Goal: Task Accomplishment & Management: Manage account settings

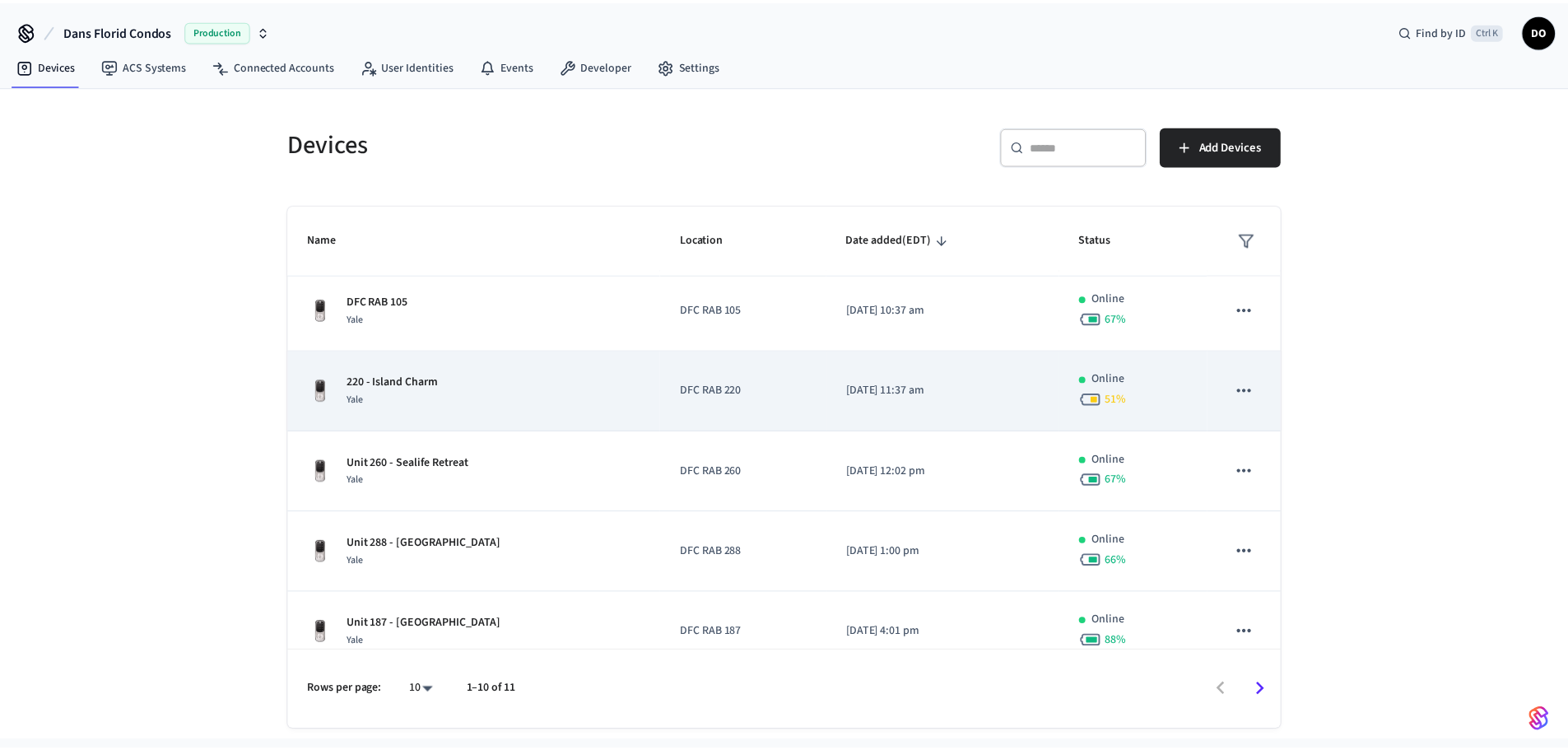
scroll to position [247, 0]
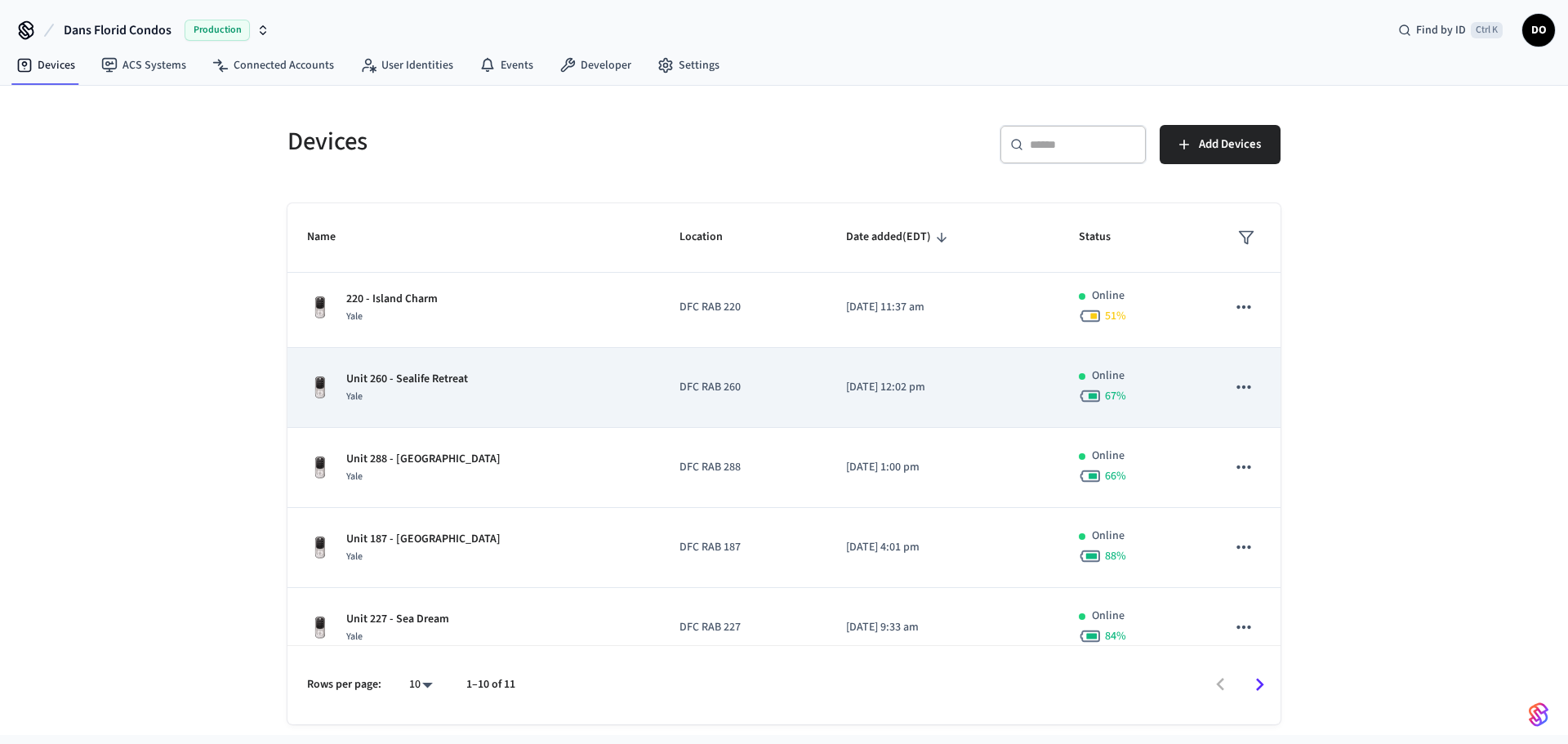
click at [448, 375] on p "Unit 260 - Sealife Retreat" at bounding box center [407, 379] width 121 height 17
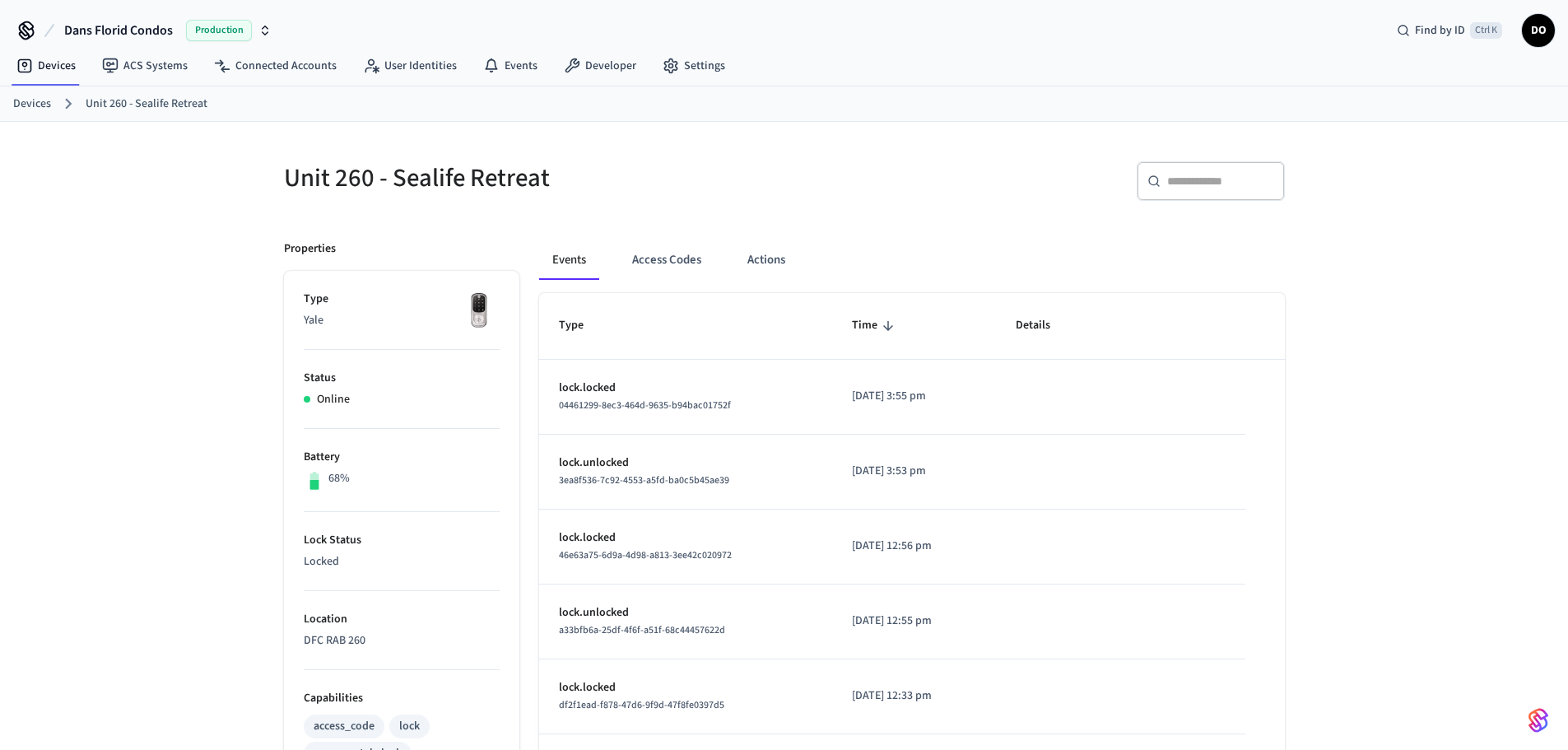
click at [1176, 180] on input "text" at bounding box center [1221, 181] width 107 height 17
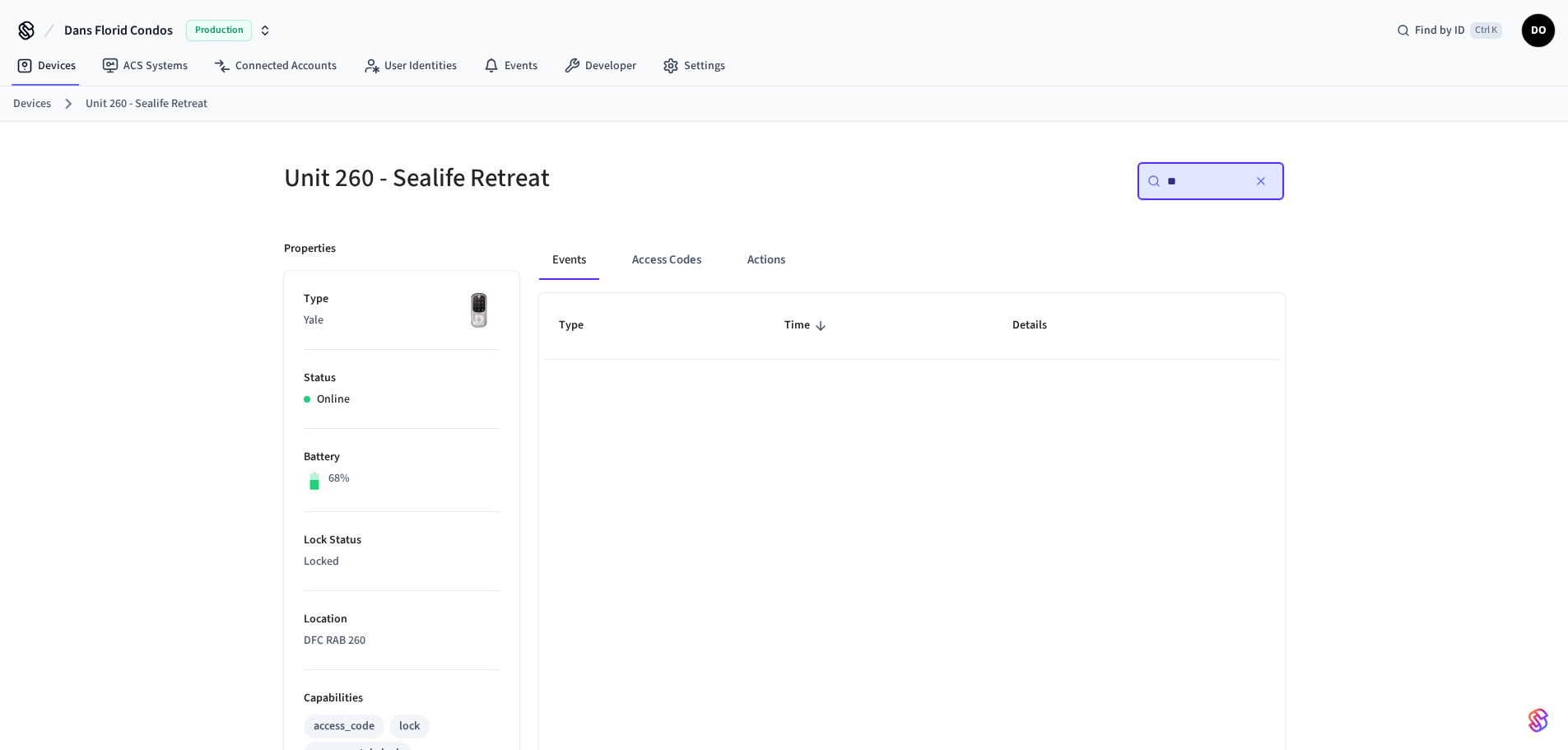
type input "*"
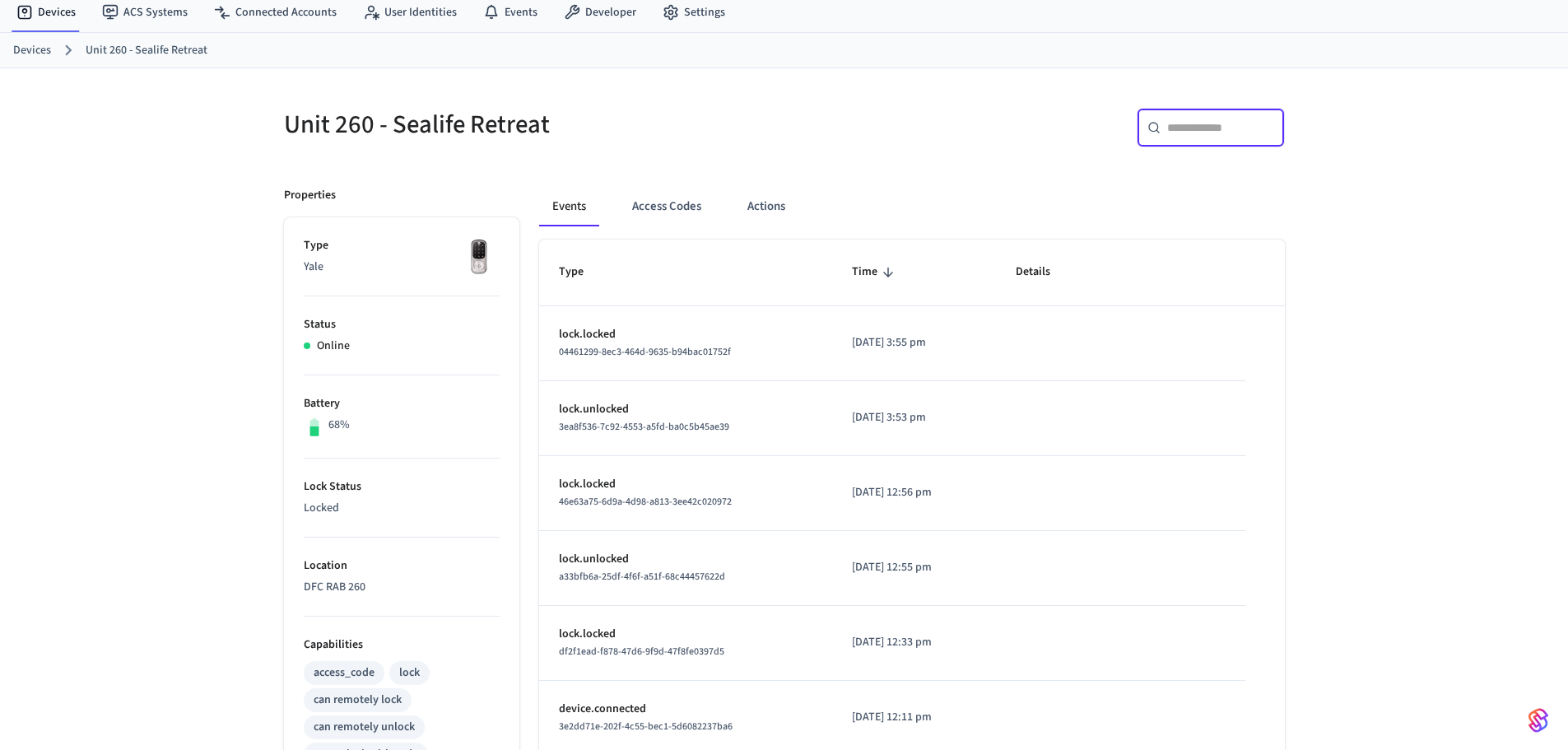
scroll to position [83, 0]
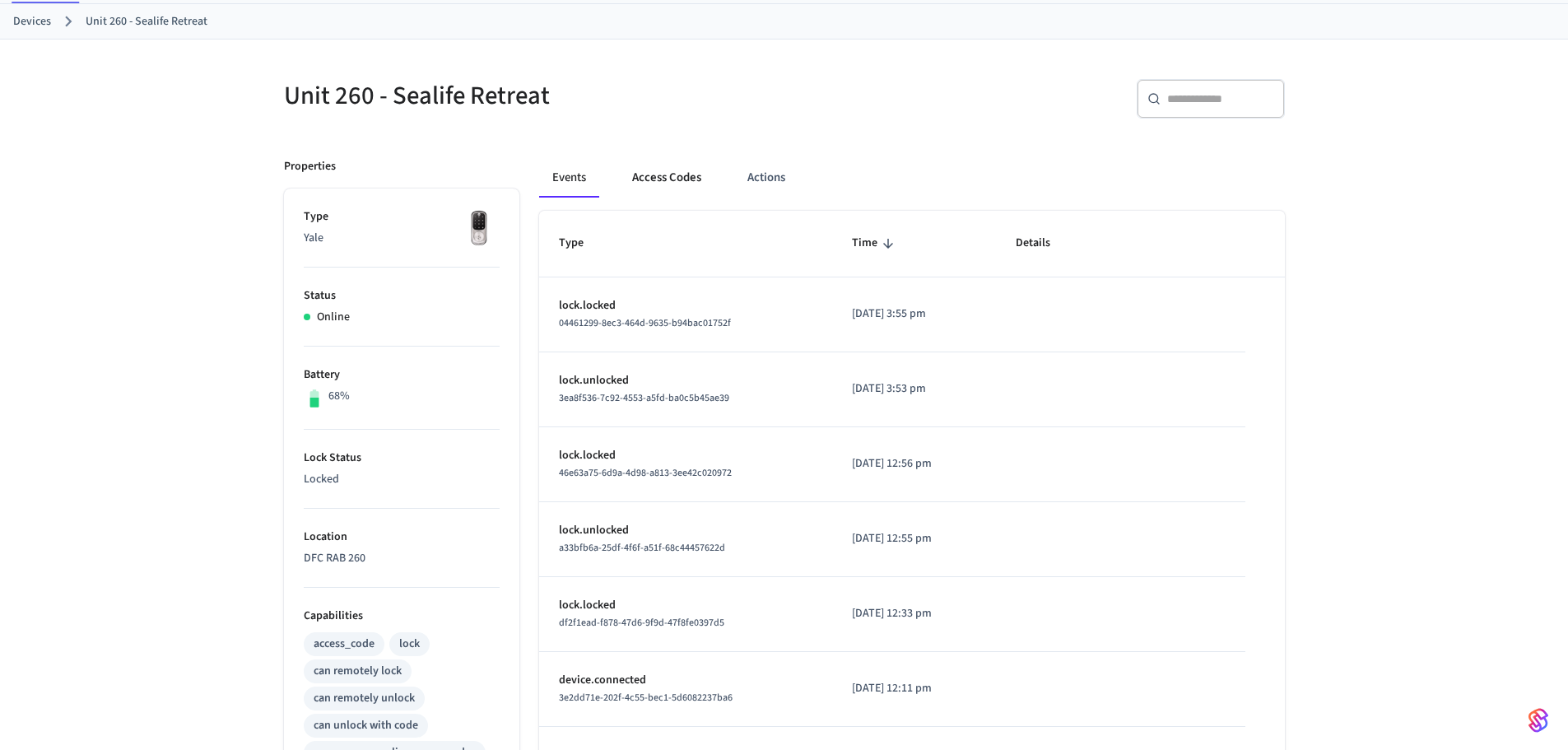
click at [658, 180] on button "Access Codes" at bounding box center [667, 178] width 96 height 40
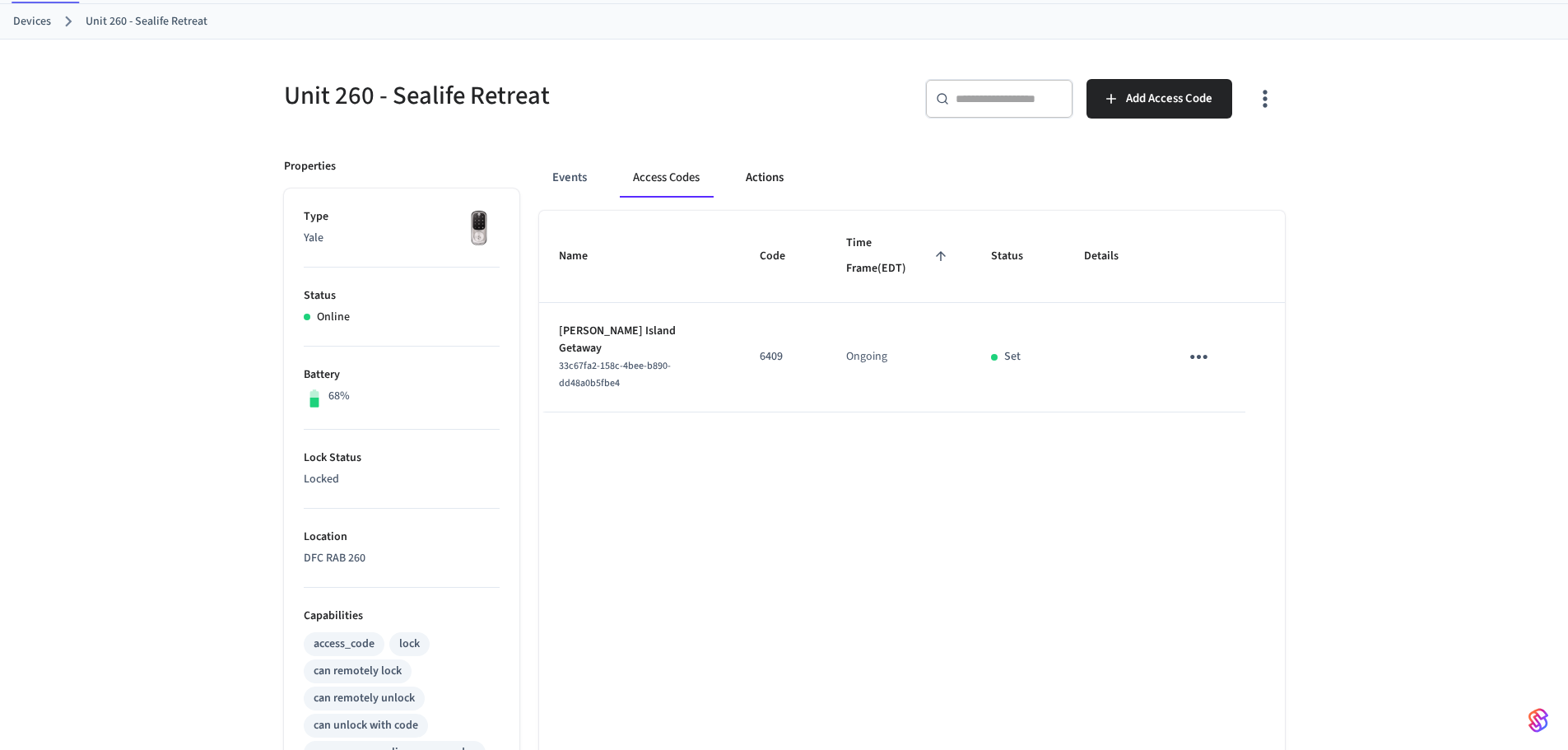
click at [782, 175] on button "Actions" at bounding box center [765, 178] width 65 height 40
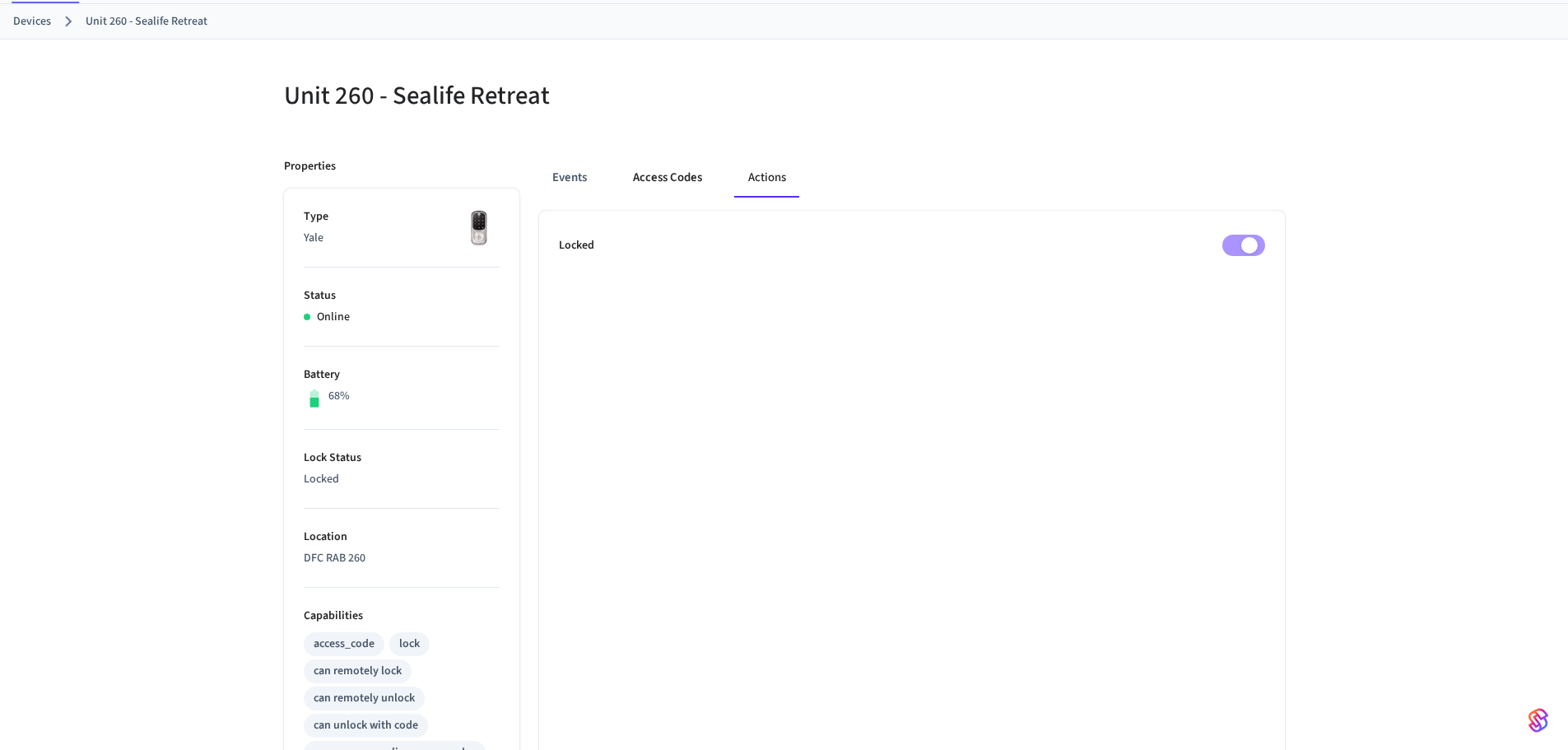
click at [683, 173] on button "Access Codes" at bounding box center [668, 178] width 96 height 40
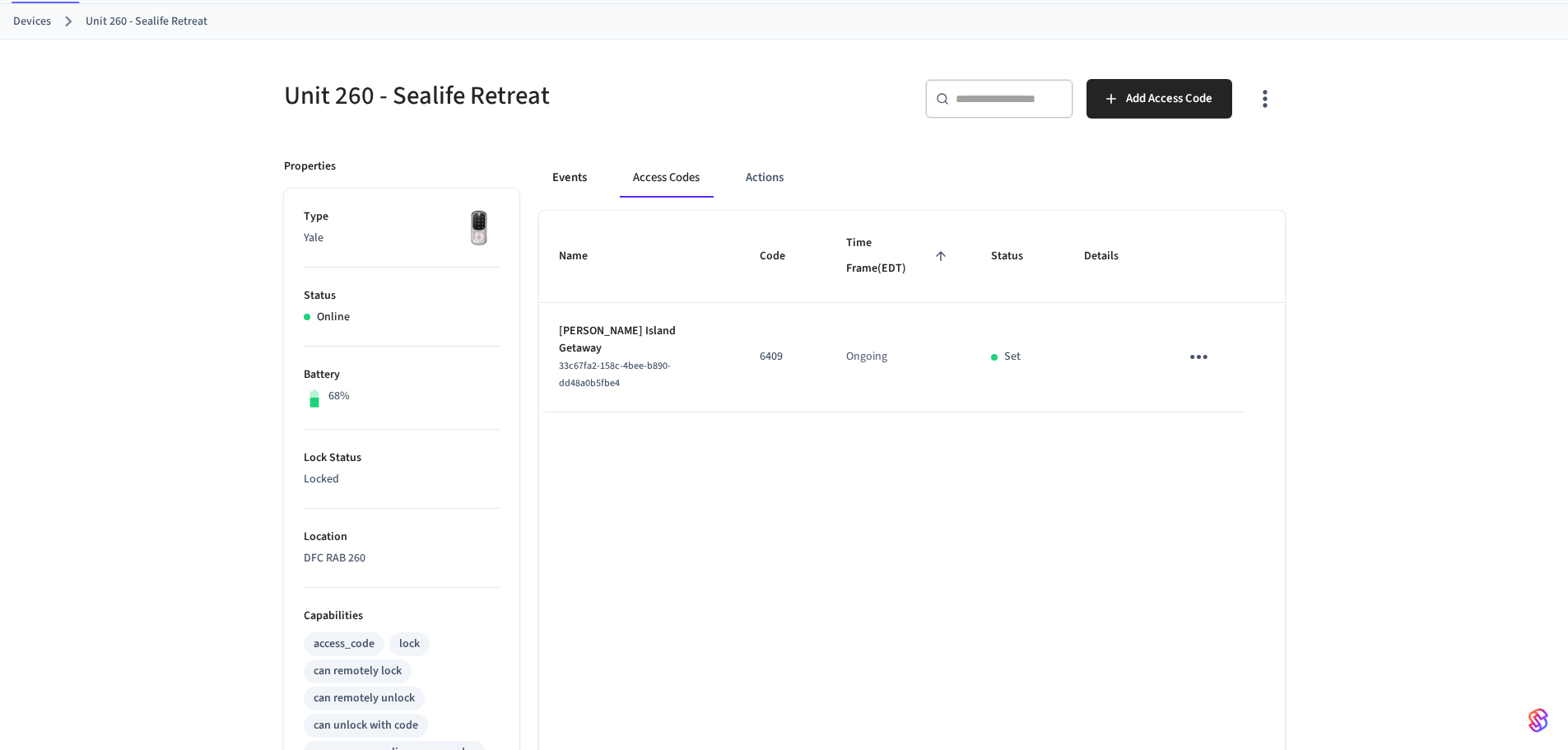
click at [565, 174] on button "Events" at bounding box center [569, 178] width 61 height 40
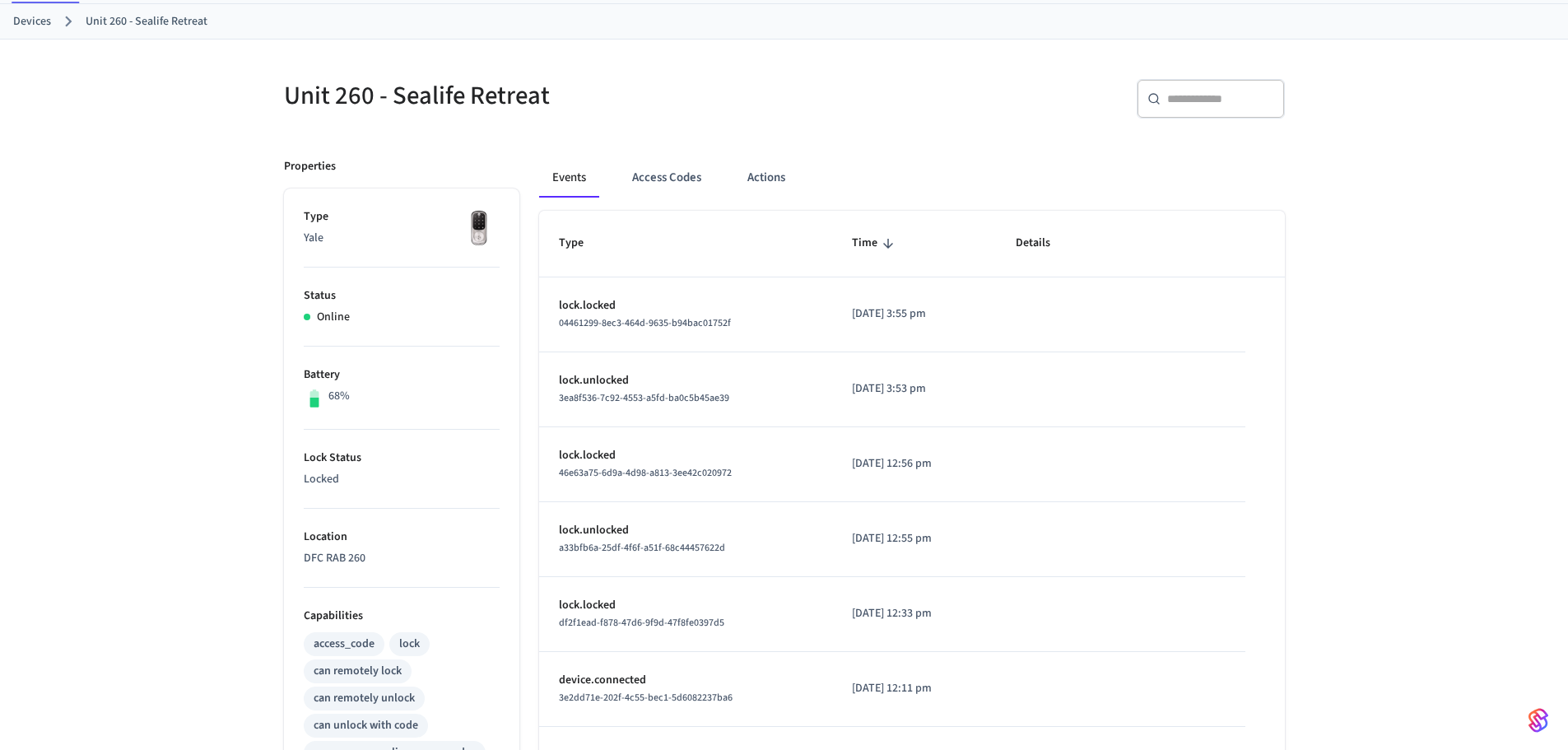
click at [1195, 107] on input "text" at bounding box center [1221, 98] width 107 height 17
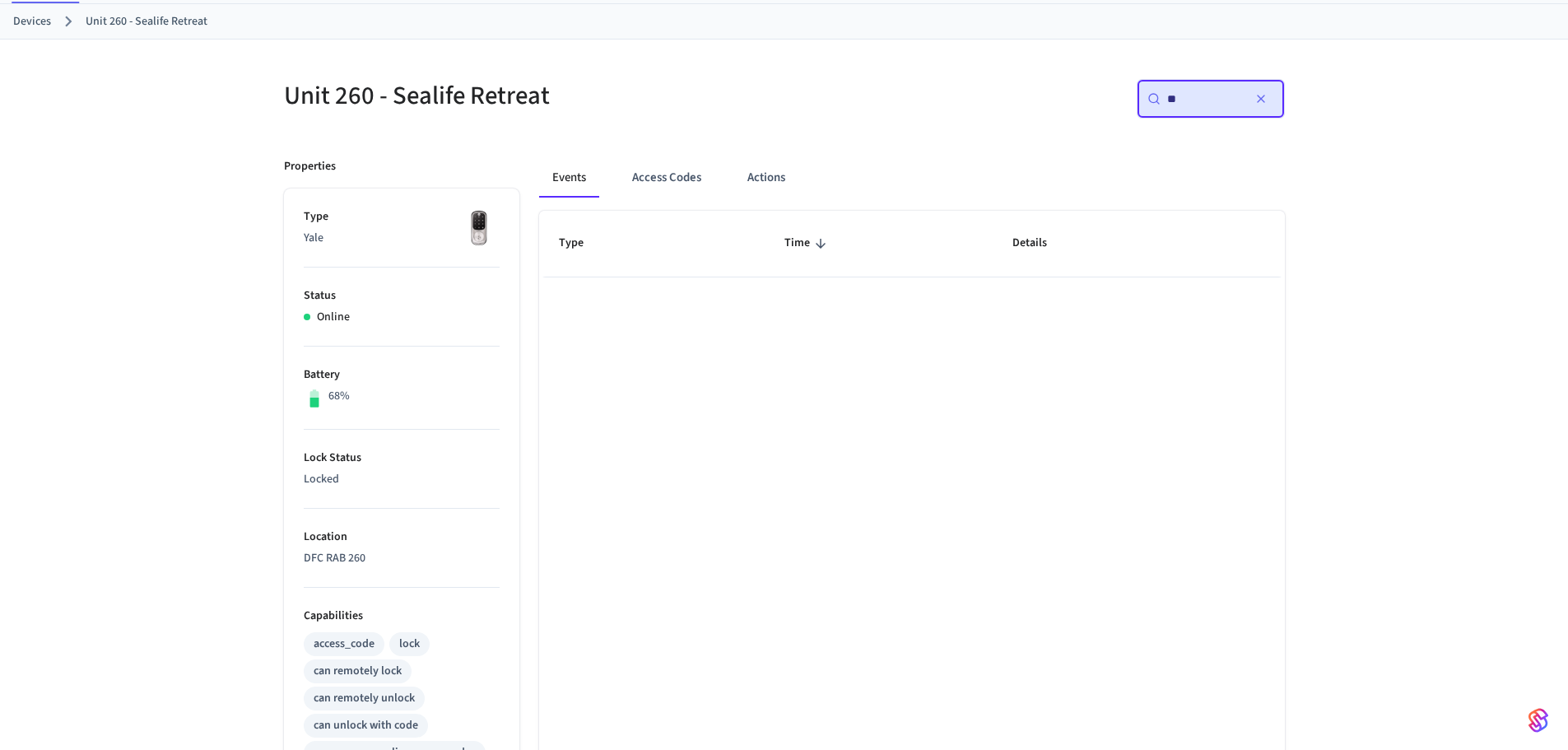
type input "*"
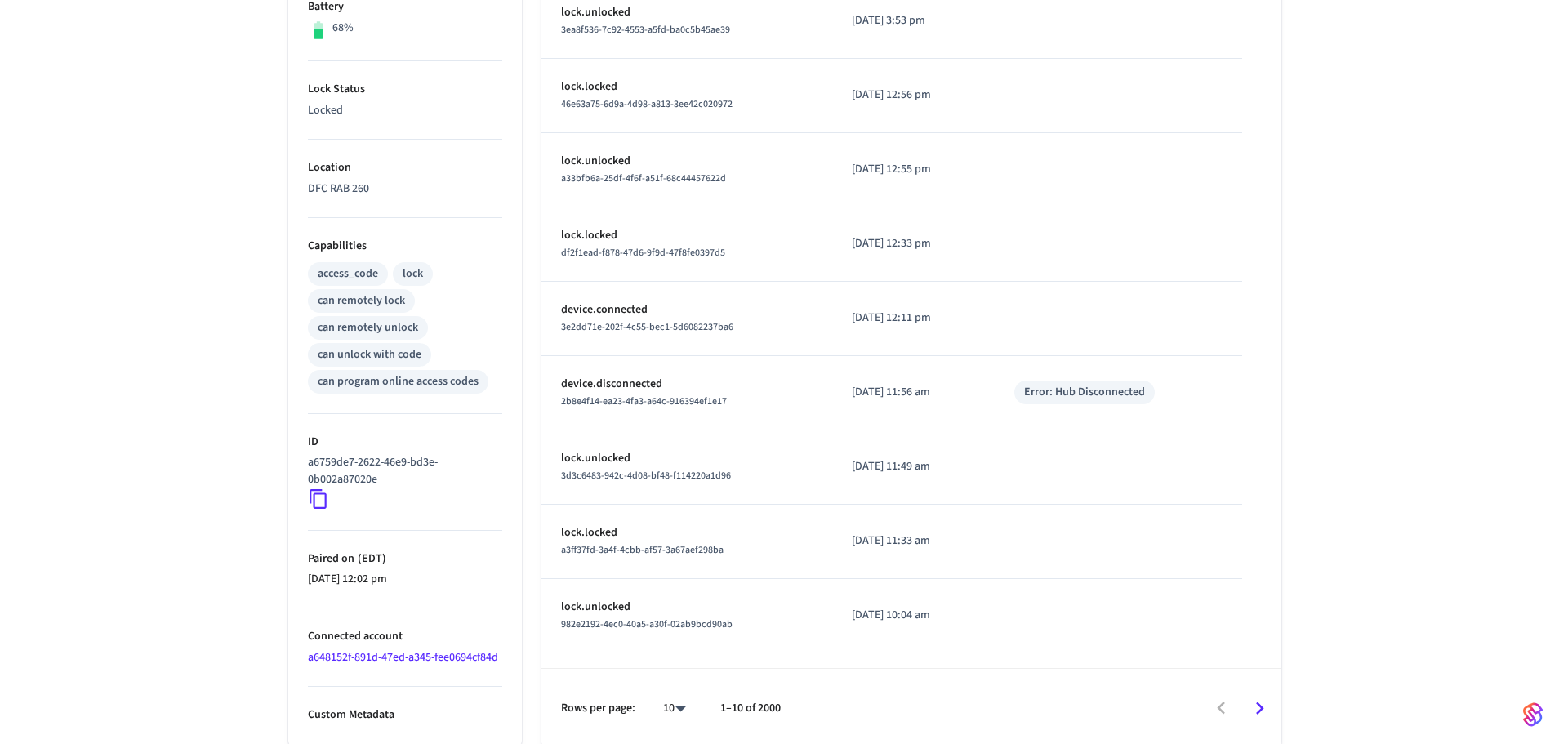
scroll to position [450, 0]
click at [686, 710] on body "Dans Florid Condos Production Find by ID Ctrl K DO Devices ACS Systems Connecte…" at bounding box center [784, 147] width 1568 height 1194
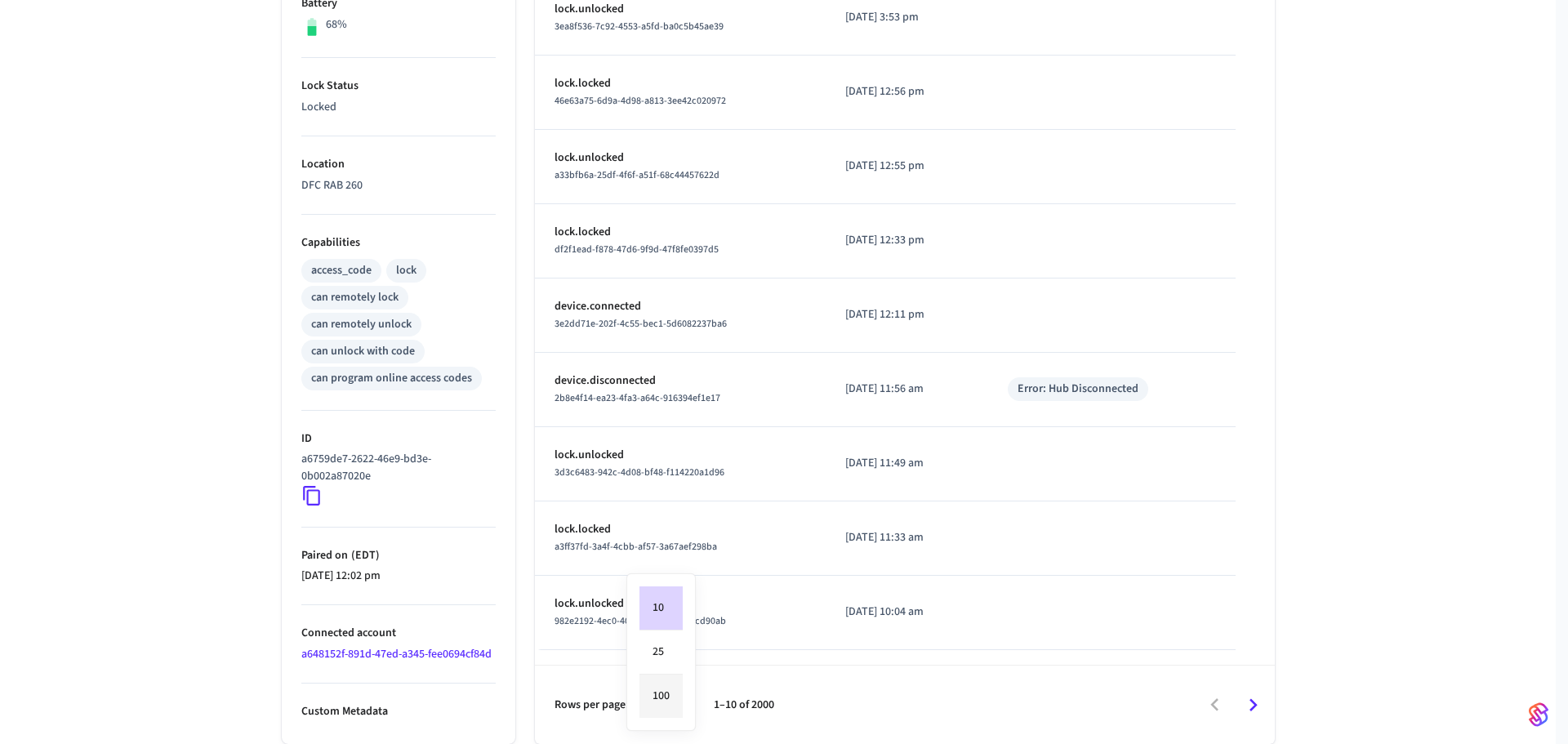
click at [670, 701] on li "100" at bounding box center [661, 697] width 43 height 43
type input "***"
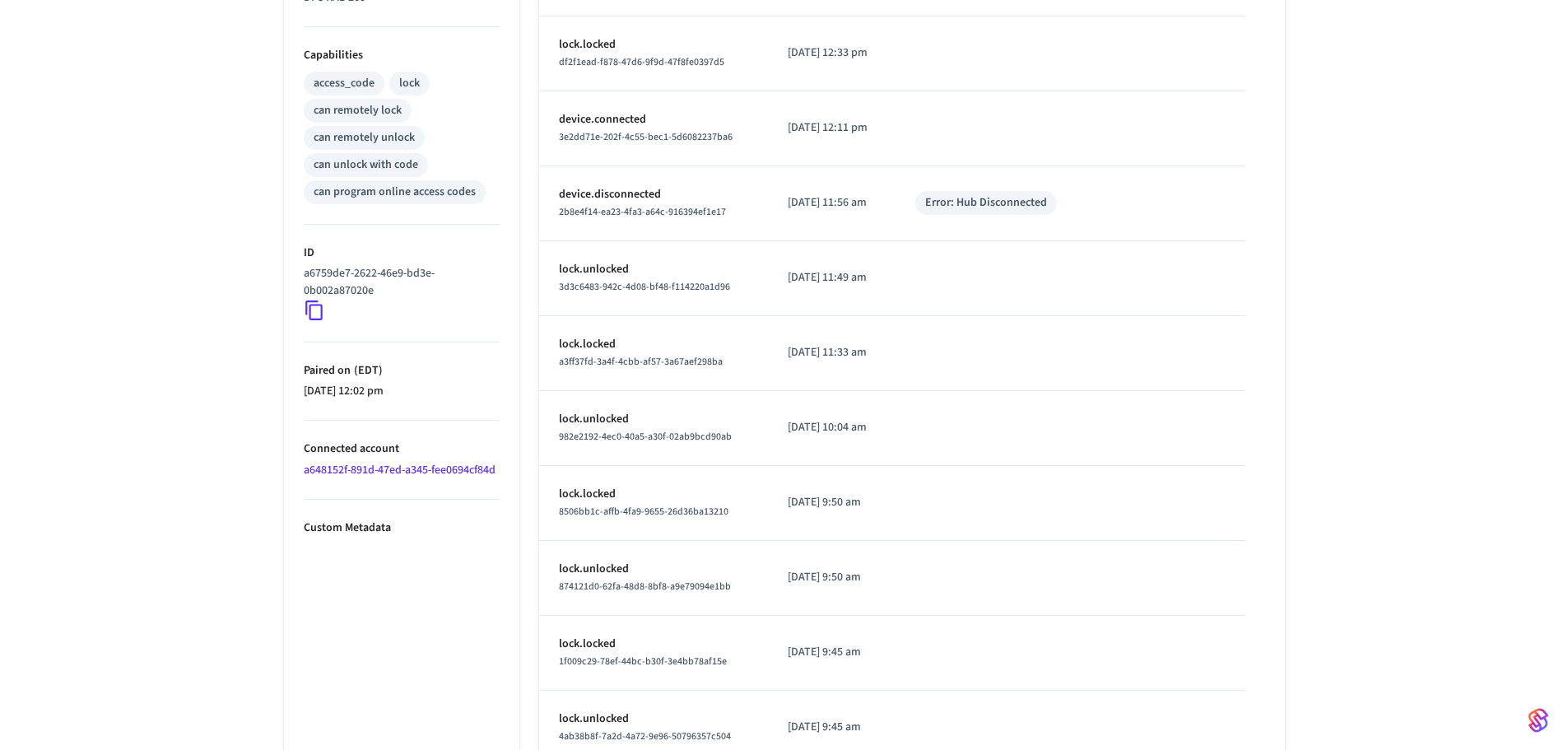
scroll to position [0, 0]
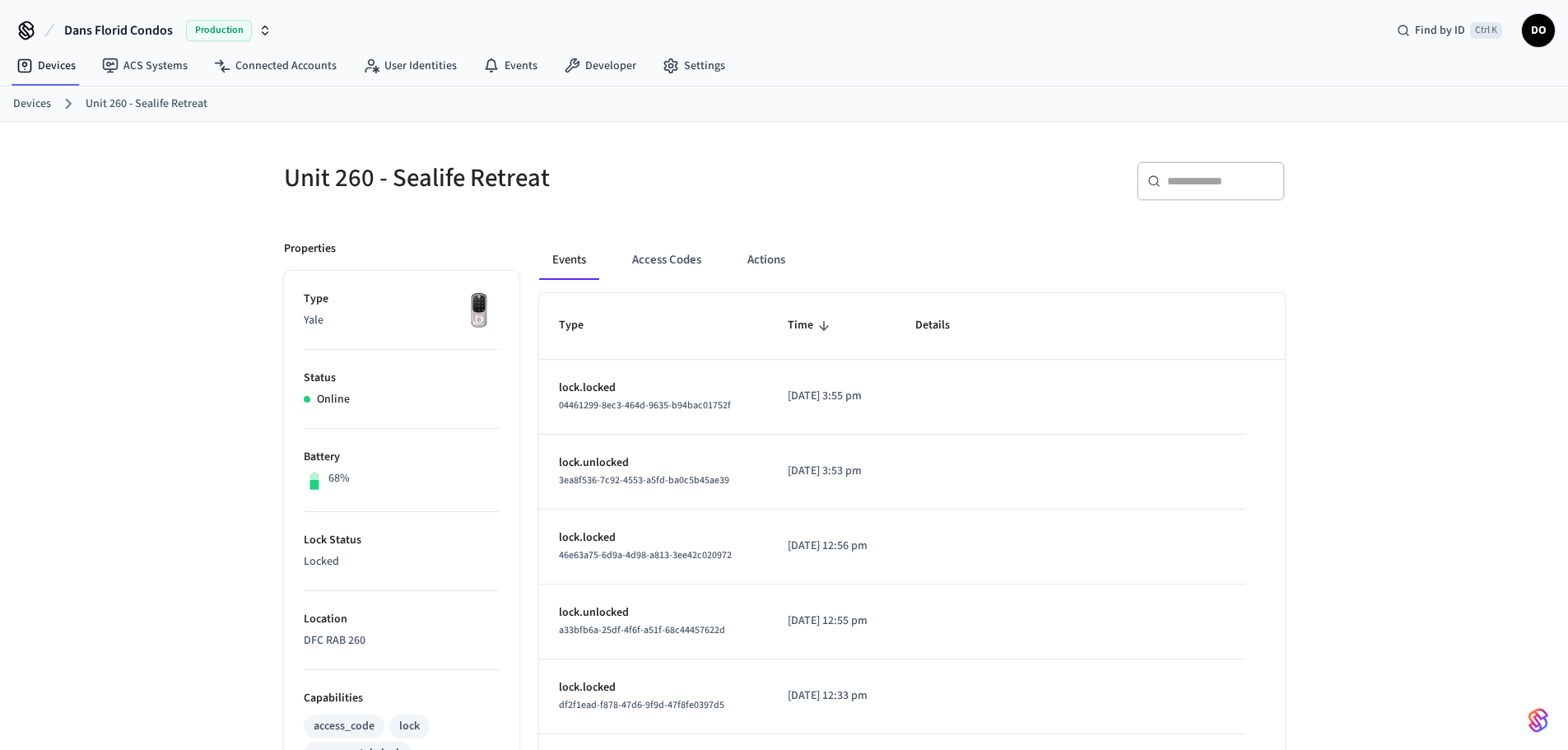
click at [333, 307] on p "Type" at bounding box center [401, 298] width 196 height 17
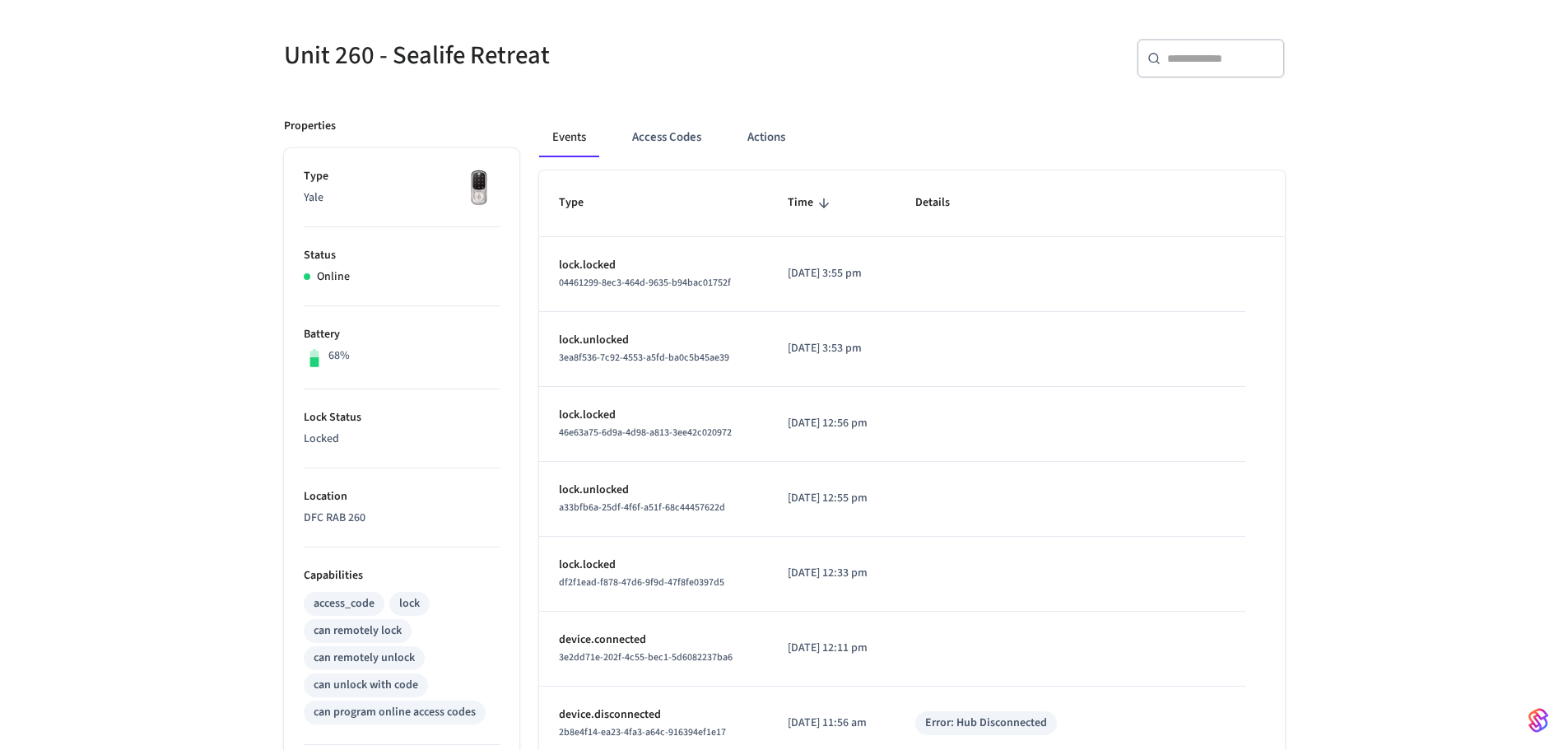
scroll to position [165, 0]
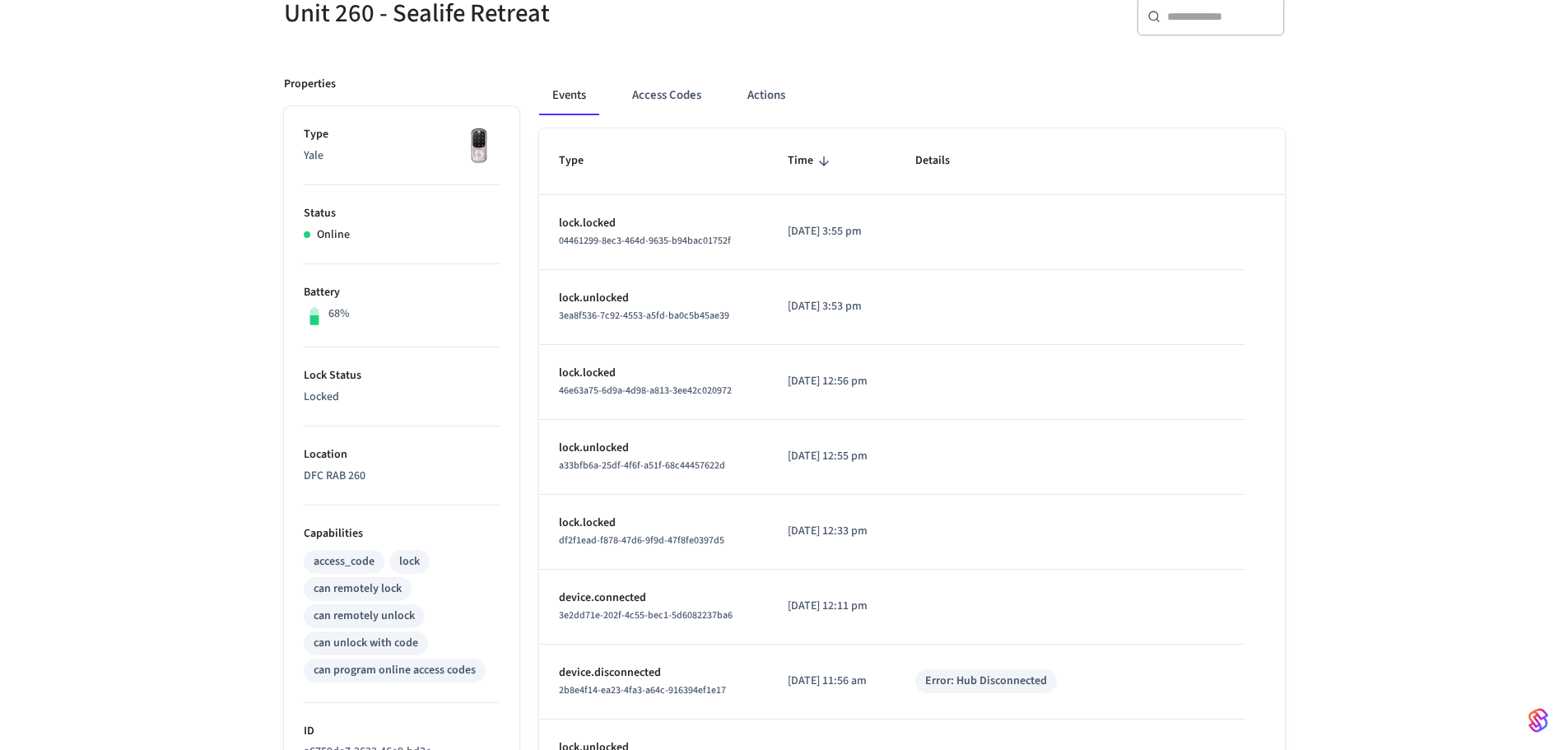
click at [332, 484] on li "Location DFC RAB 260" at bounding box center [401, 466] width 196 height 79
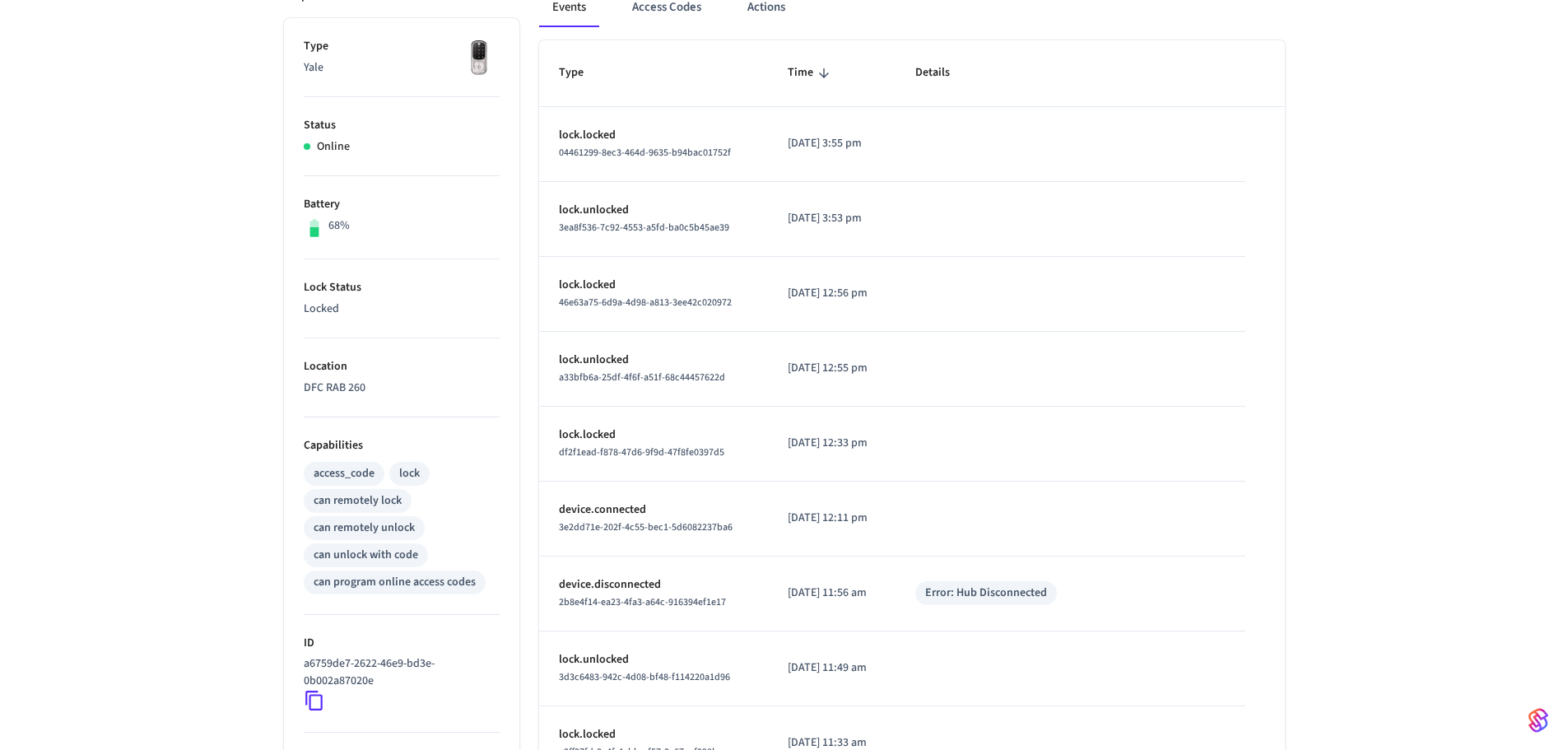
scroll to position [824, 0]
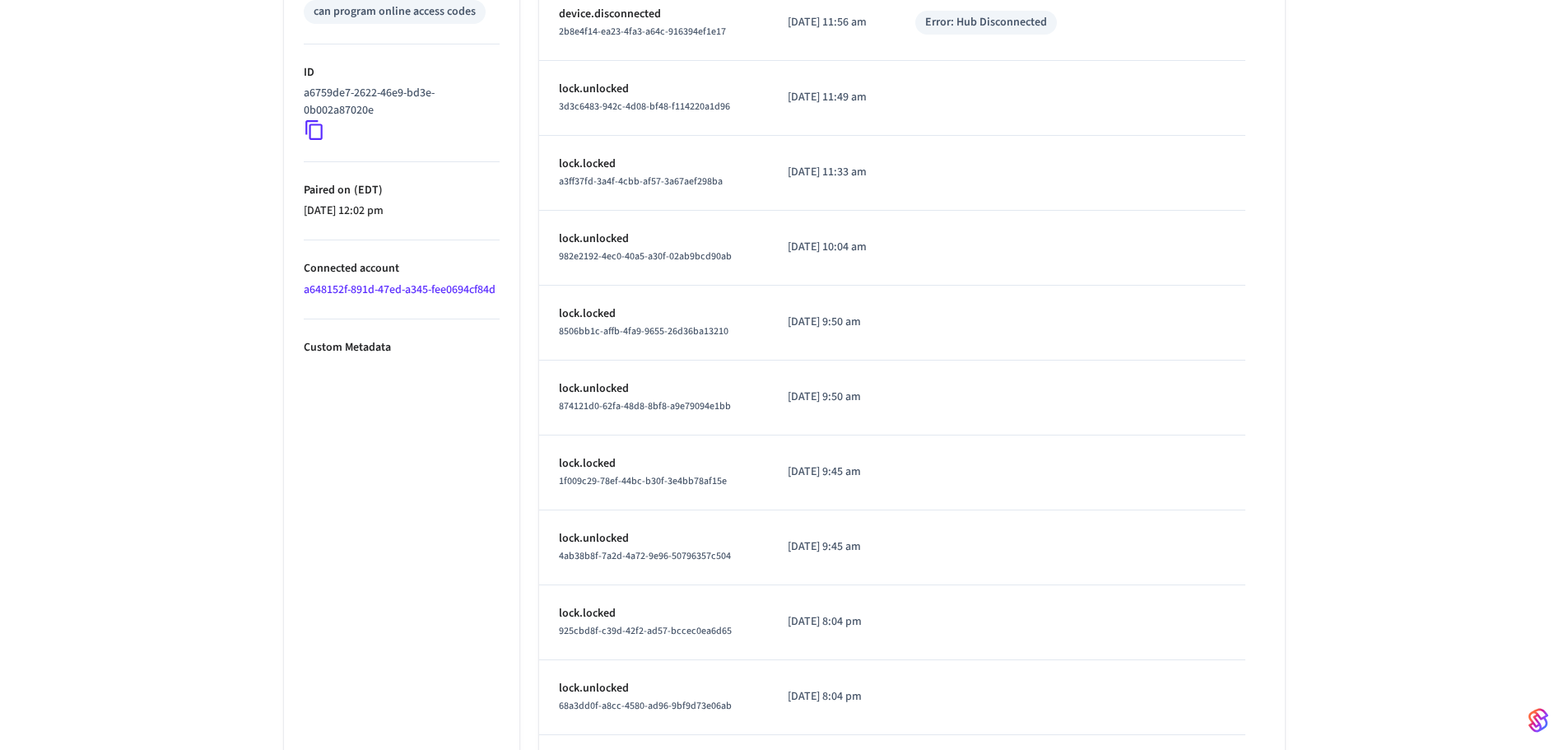
click at [351, 351] on p "Custom Metadata" at bounding box center [401, 347] width 196 height 17
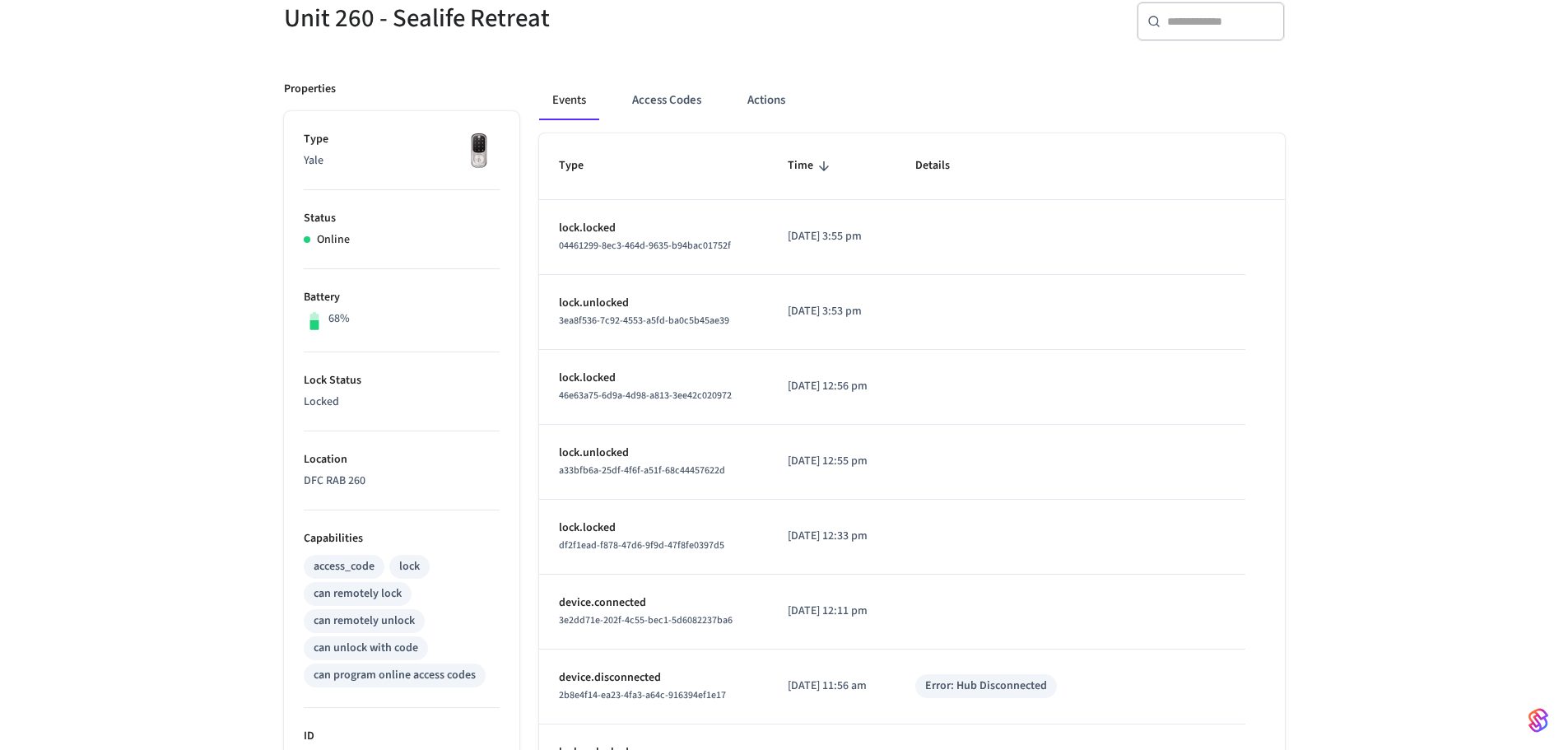
scroll to position [0, 0]
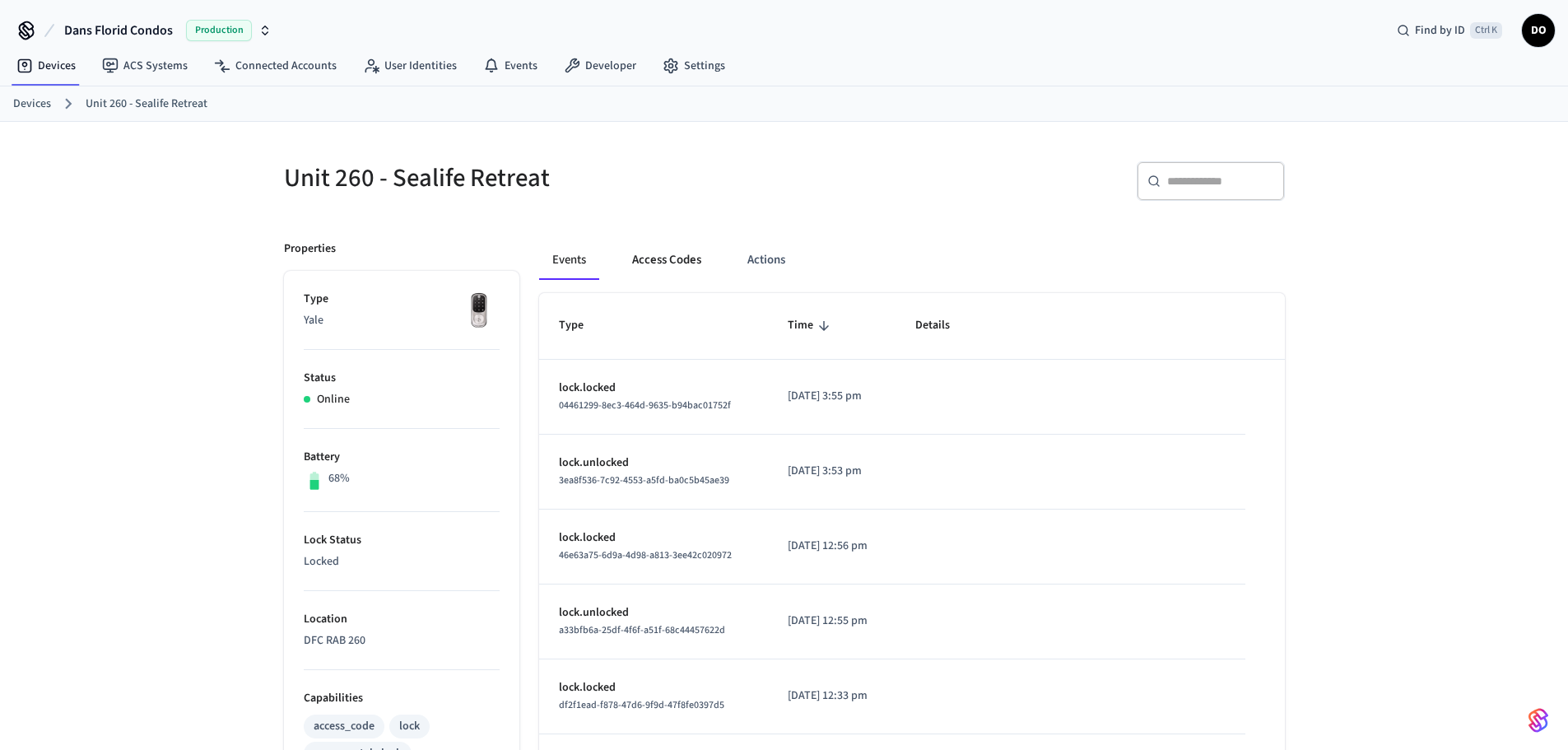
click at [656, 265] on button "Access Codes" at bounding box center [667, 261] width 96 height 40
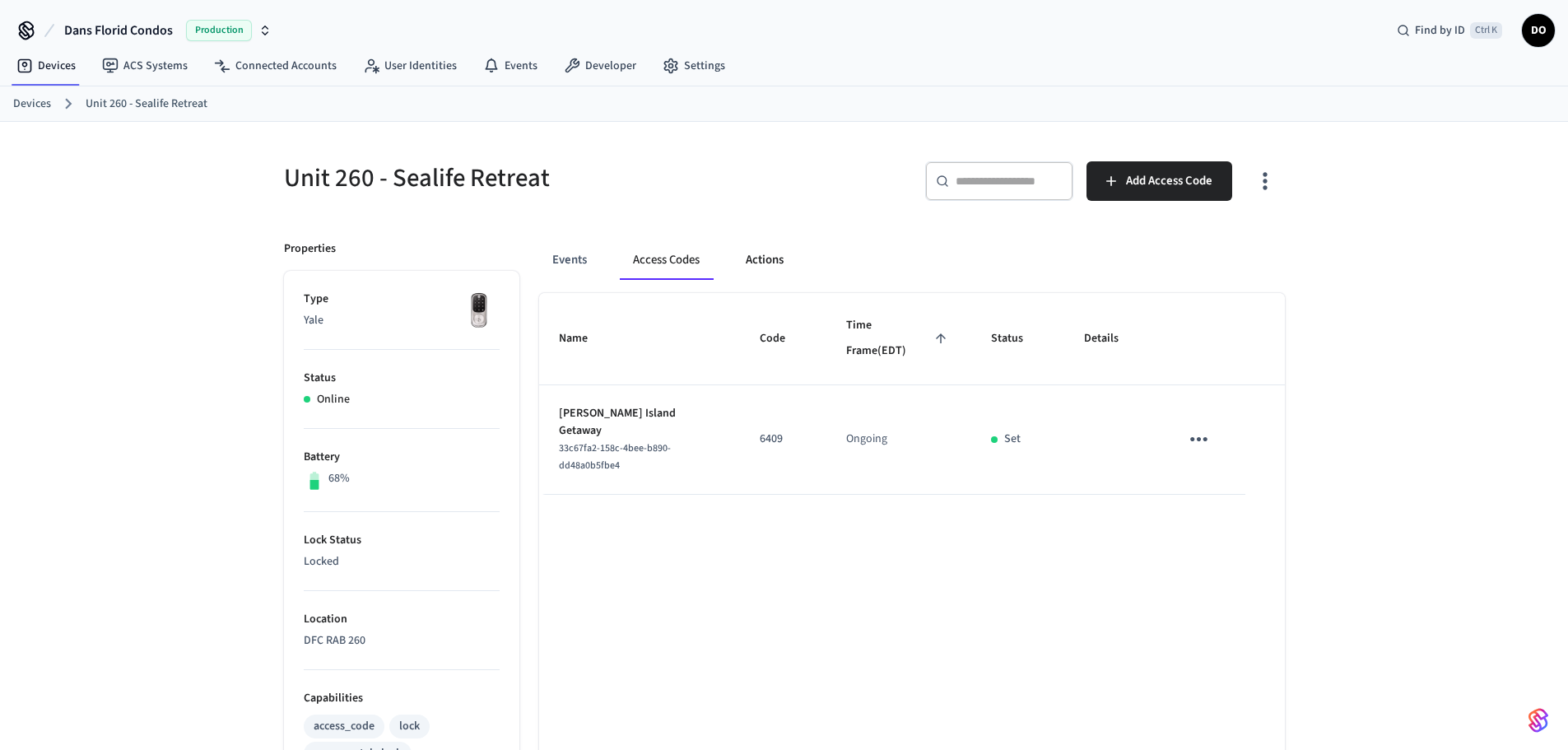
click at [748, 262] on button "Actions" at bounding box center [765, 261] width 65 height 40
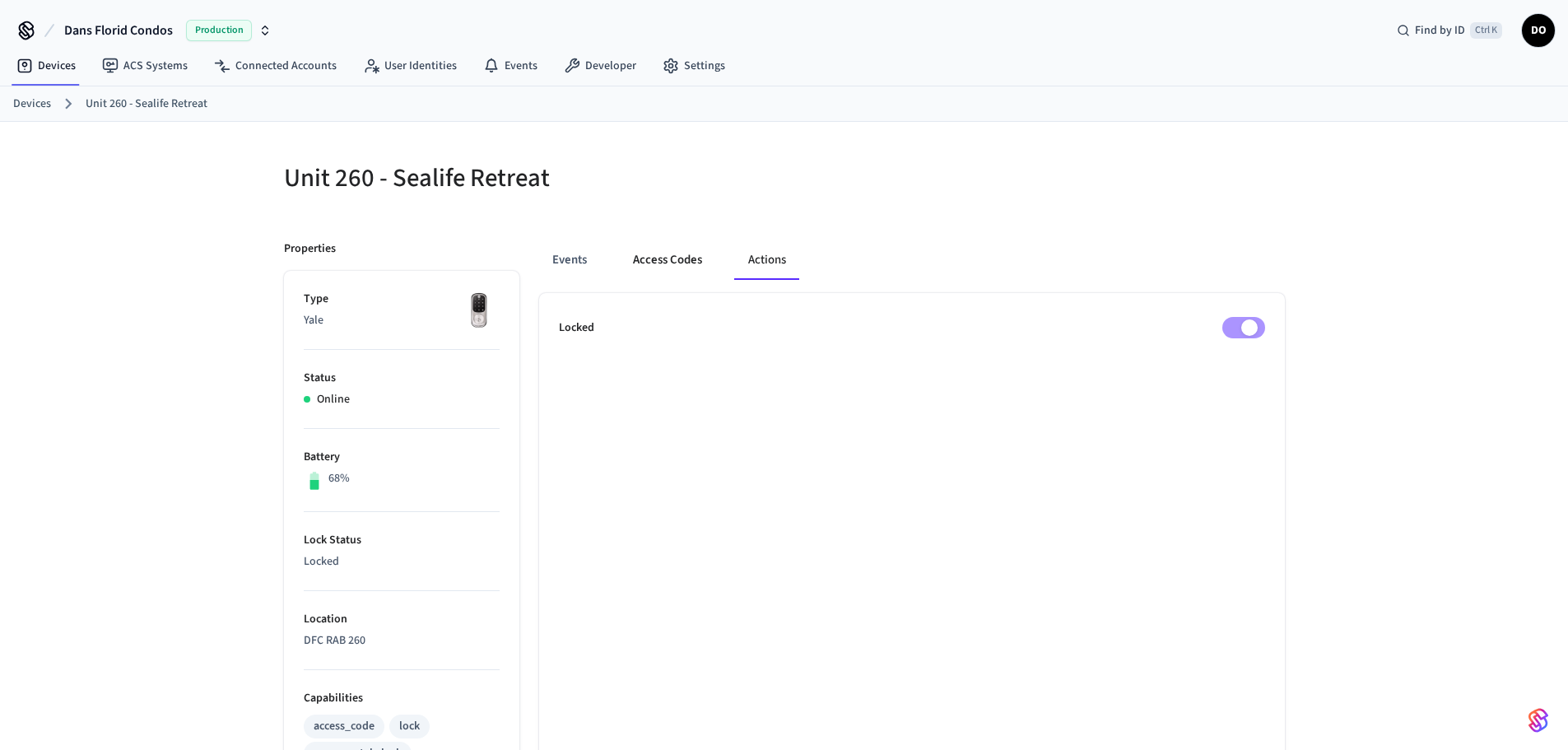
click at [641, 272] on button "Access Codes" at bounding box center [668, 261] width 96 height 40
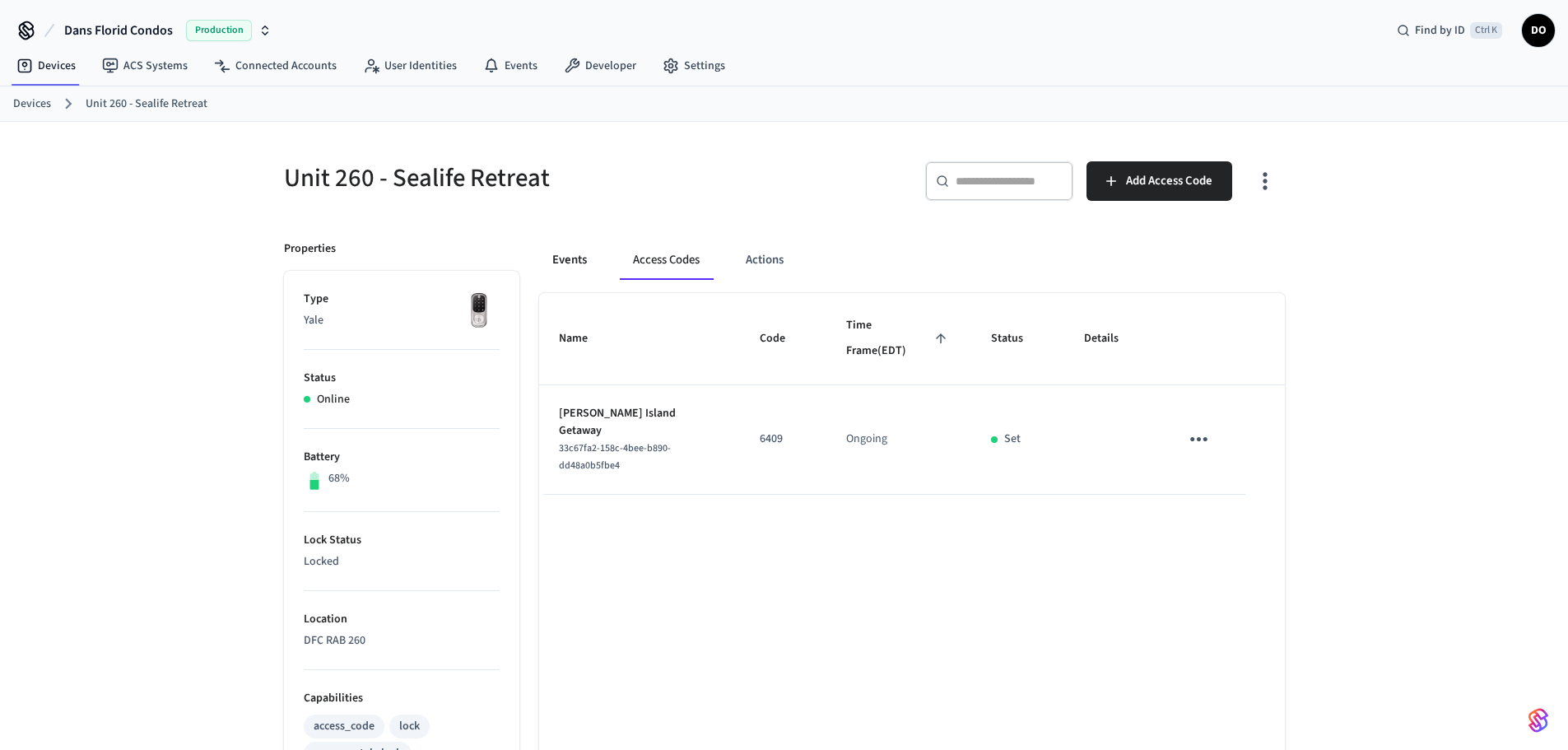
click at [553, 268] on button "Events" at bounding box center [569, 261] width 61 height 40
